Goal: Navigation & Orientation: Understand site structure

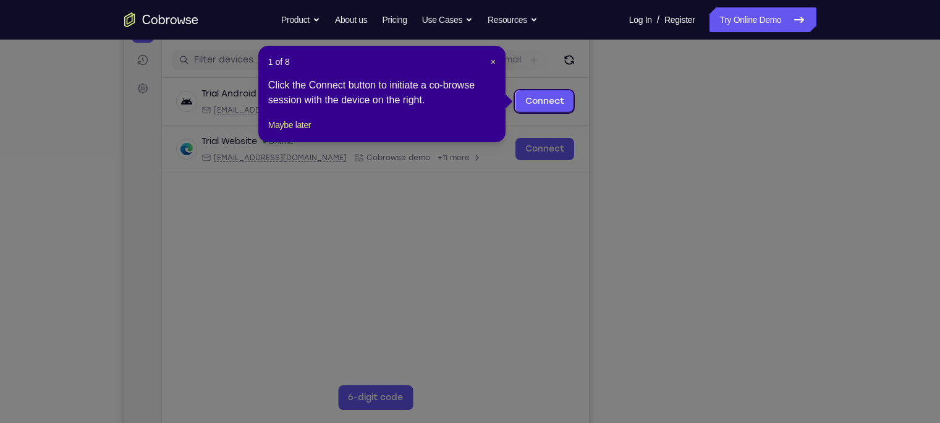
click at [497, 60] on div "1 of 8 × Click the Connect button to initiate a co-browse session with the devi…" at bounding box center [381, 94] width 247 height 96
click at [496, 61] on div "1 of 8 × Click the Connect button to initiate a co-browse session with the devi…" at bounding box center [381, 94] width 247 height 96
click at [494, 61] on span "×" at bounding box center [493, 62] width 5 height 10
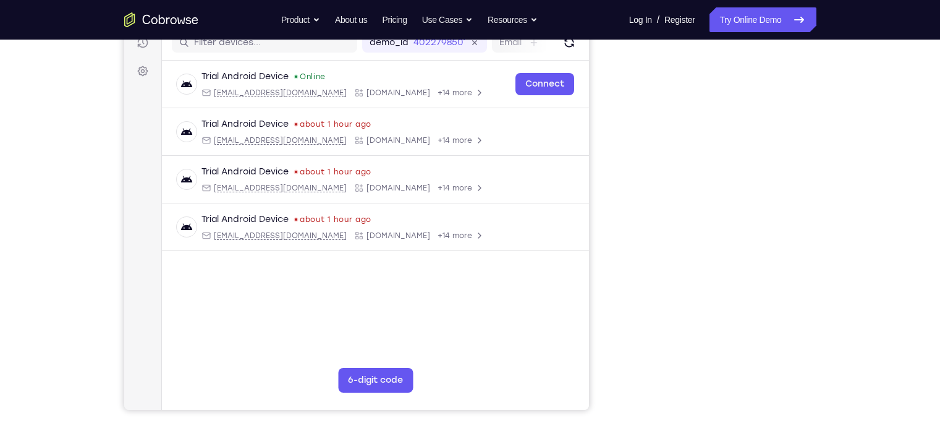
scroll to position [164, 0]
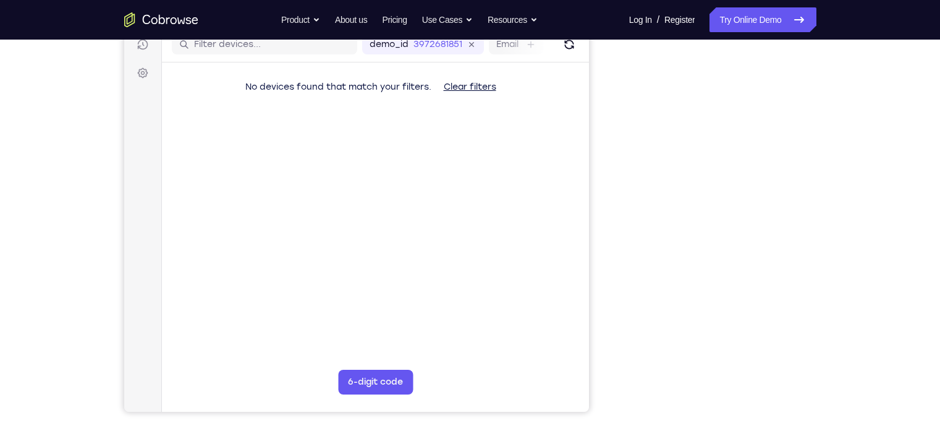
scroll to position [161, 0]
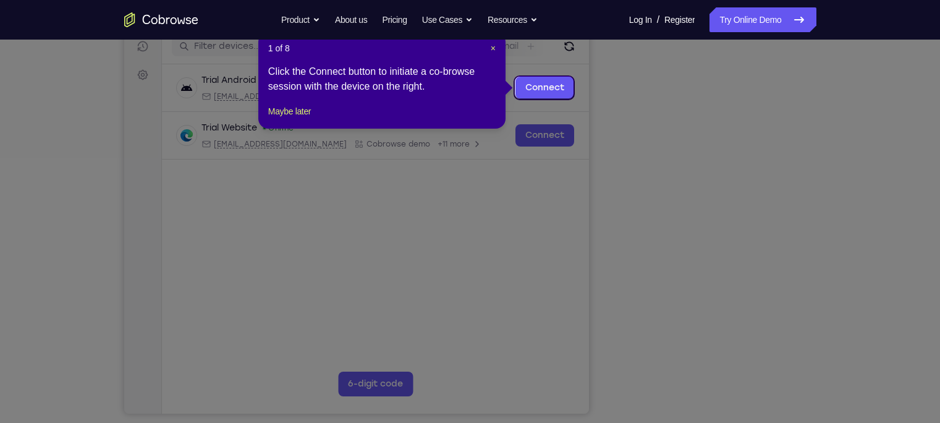
click at [269, 117] on div "1 of 8 × Click the Connect button to initiate a co-browse session with the devi…" at bounding box center [381, 80] width 247 height 96
click at [308, 119] on button "Maybe later" at bounding box center [289, 111] width 43 height 15
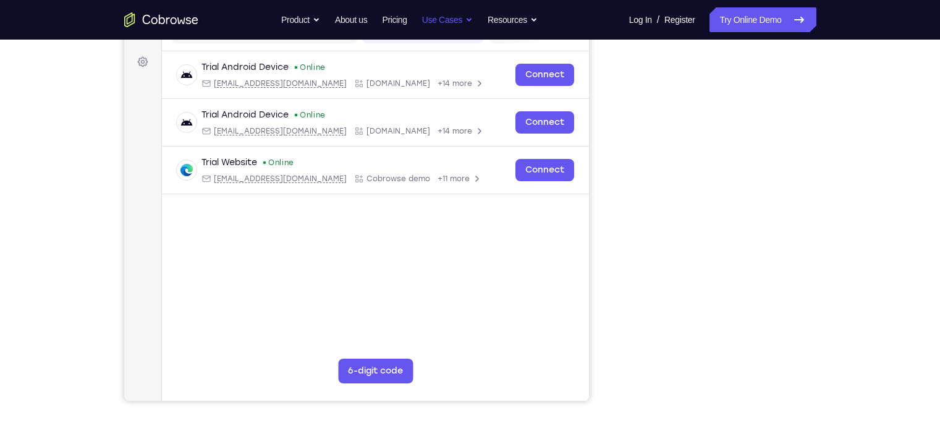
scroll to position [190, 0]
